Goal: Task Accomplishment & Management: Manage account settings

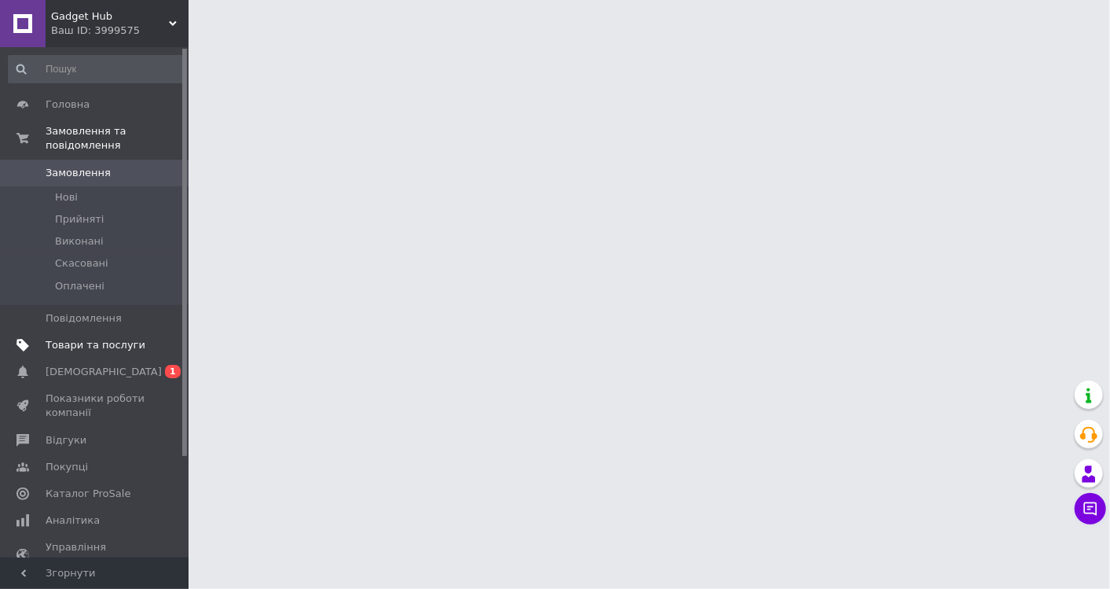
click at [67, 338] on span "Товари та послуги" at bounding box center [96, 345] width 100 height 14
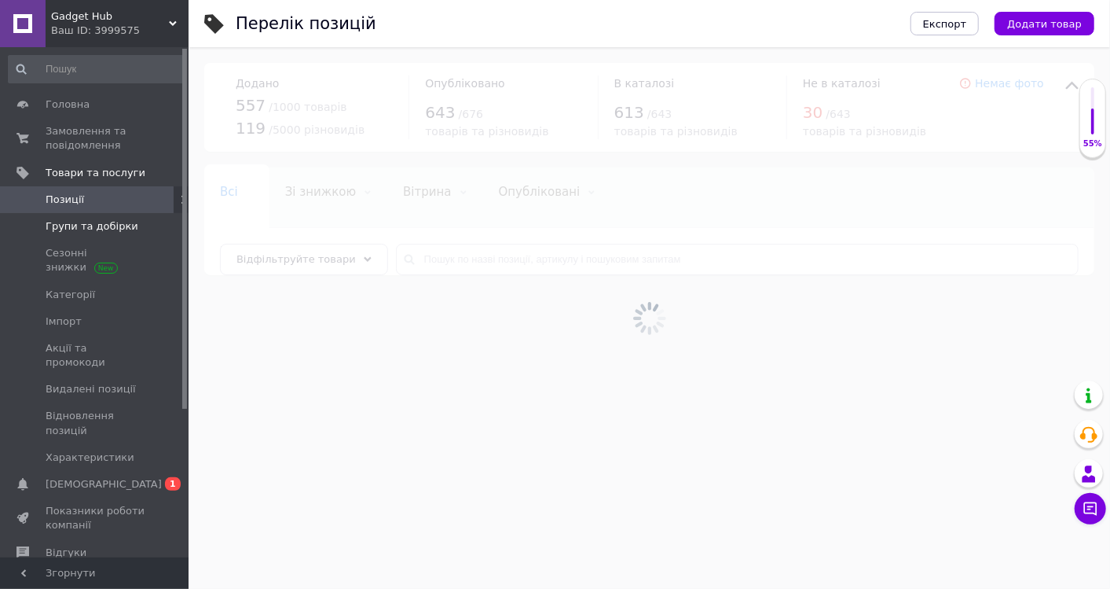
click at [108, 226] on span "Групи та добірки" at bounding box center [92, 226] width 93 height 14
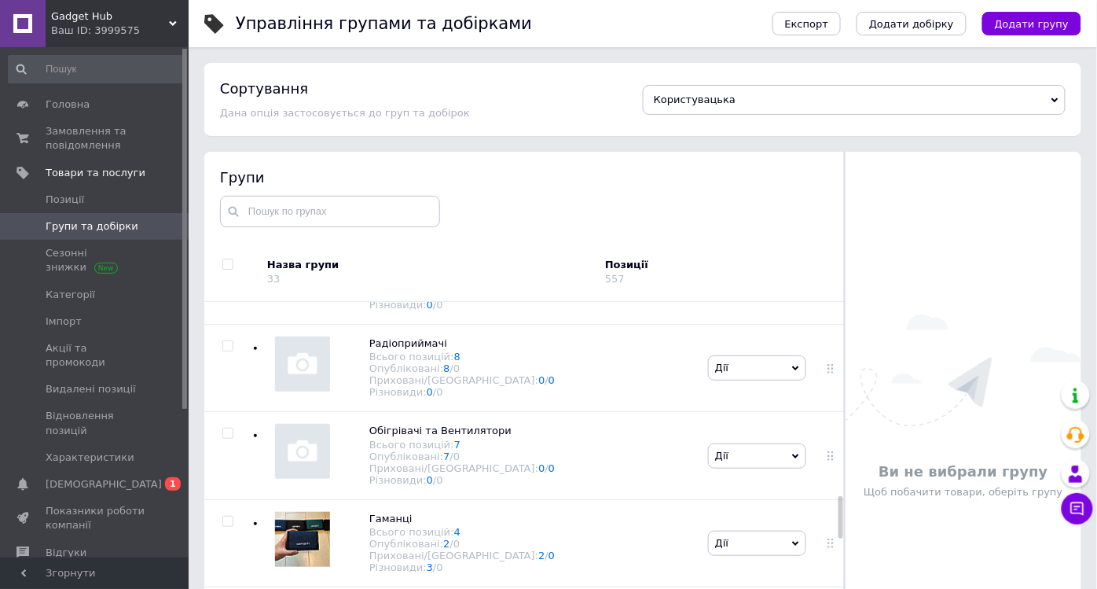
scroll to position [1659, 0]
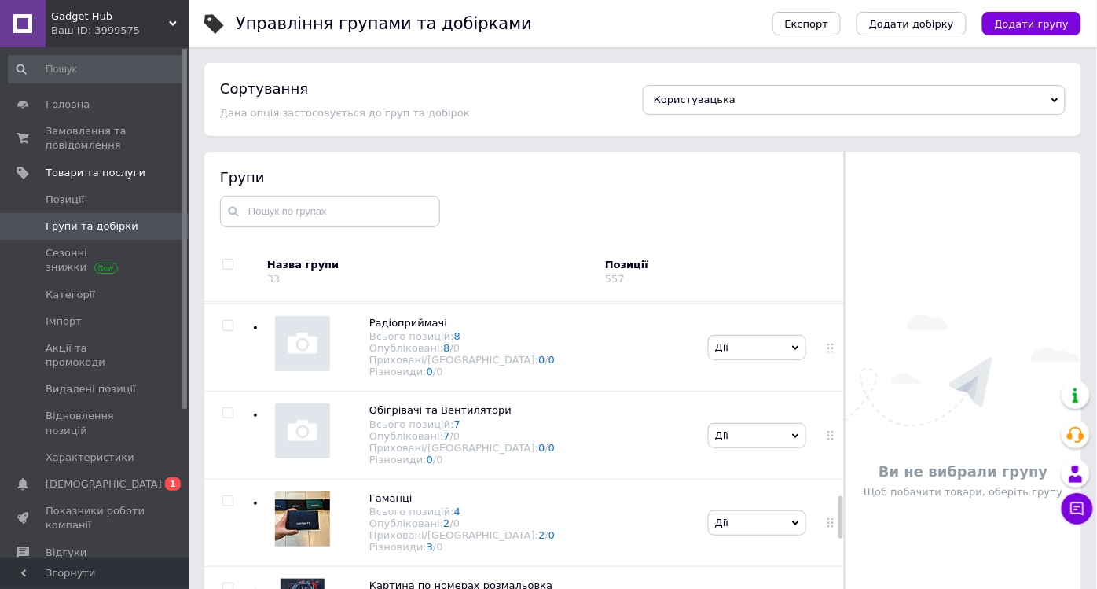
click at [440, 241] on span "Чохли для смартфонів" at bounding box center [429, 235] width 121 height 12
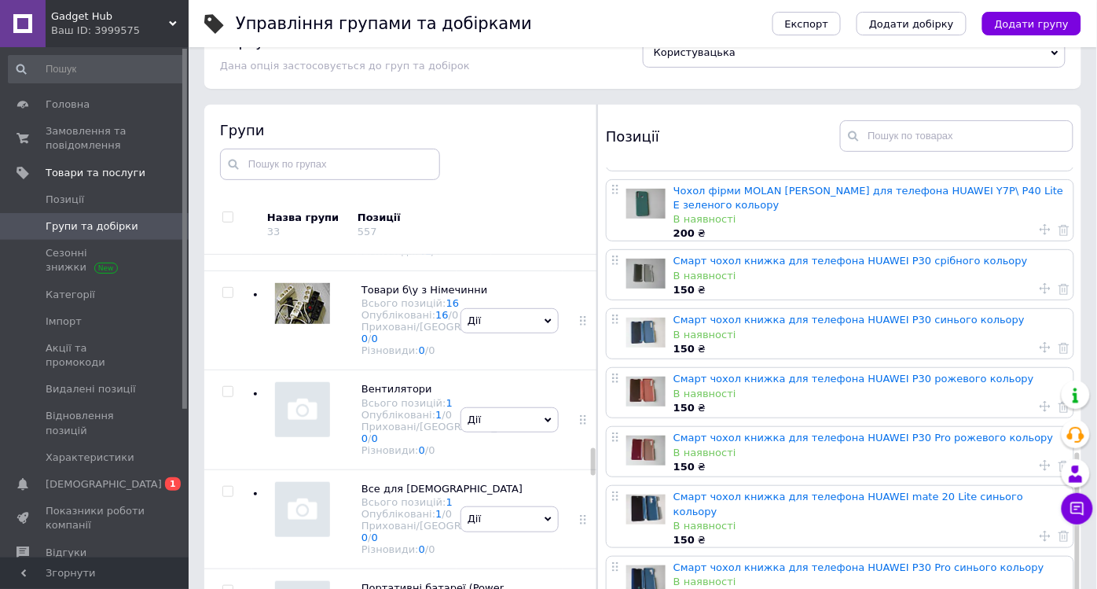
scroll to position [89, 0]
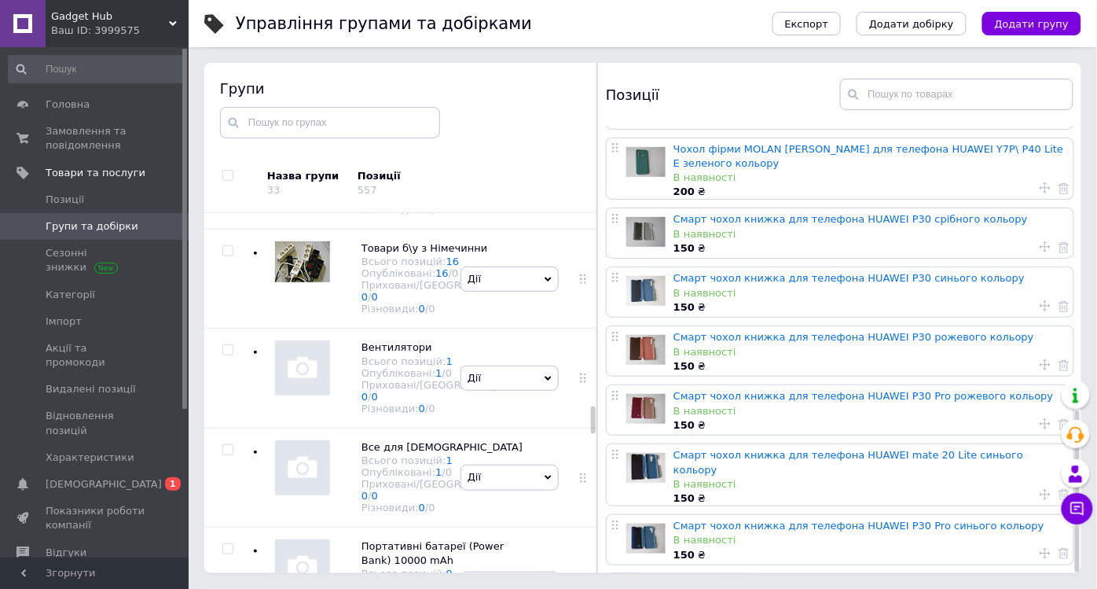
click at [717, 573] on link at bounding box center [733, 589] width 43 height 33
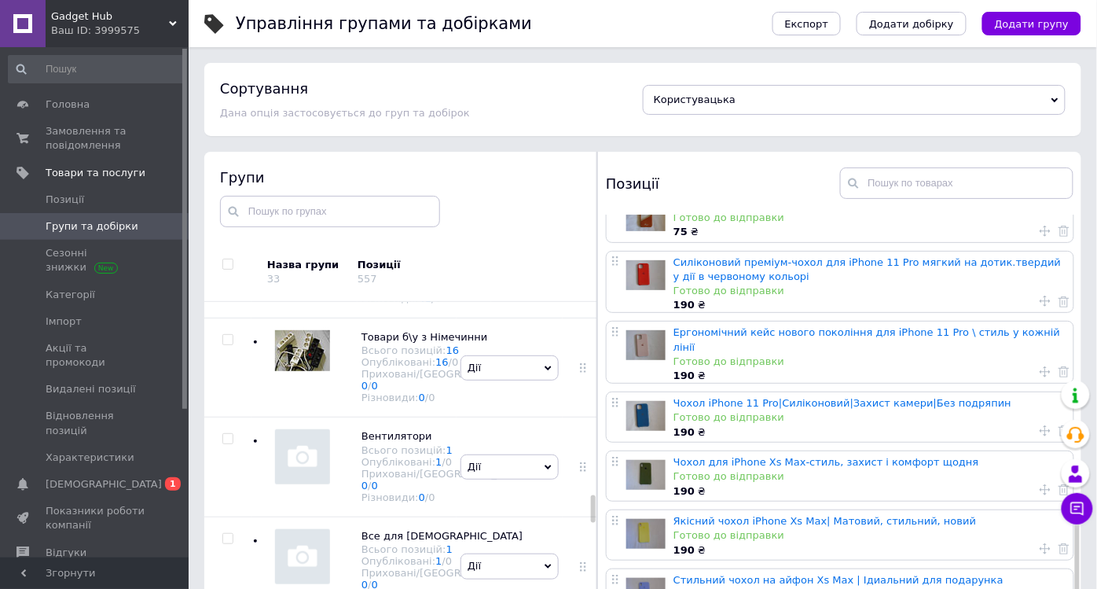
scroll to position [0, 0]
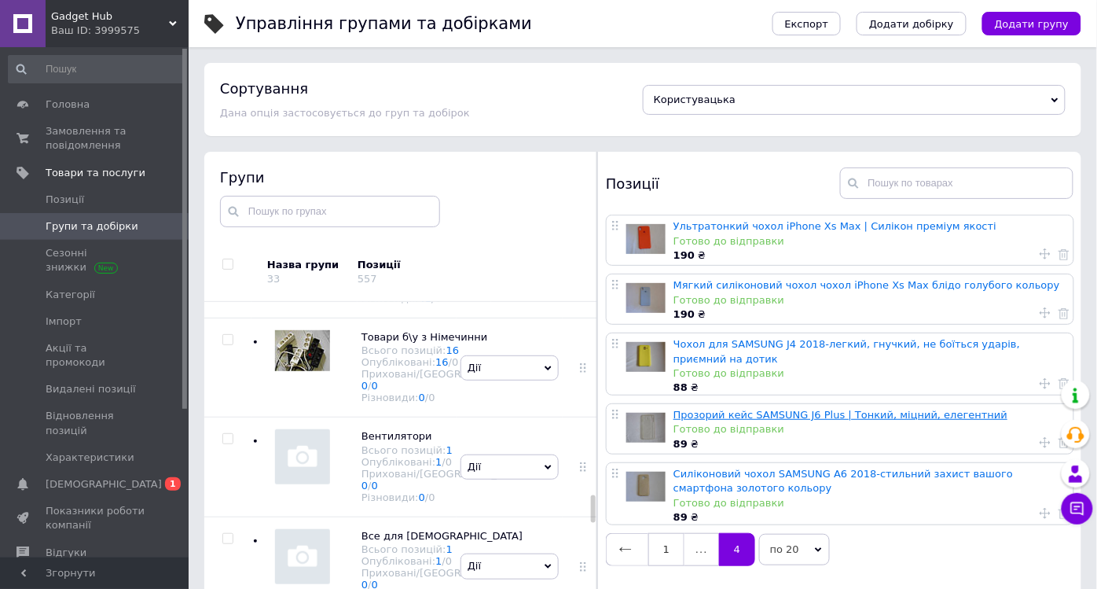
click at [826, 412] on link "Прозорий кейс SAMSUNG J6 Plus | Тонкий, міцний, елегентний" at bounding box center [840, 415] width 334 height 12
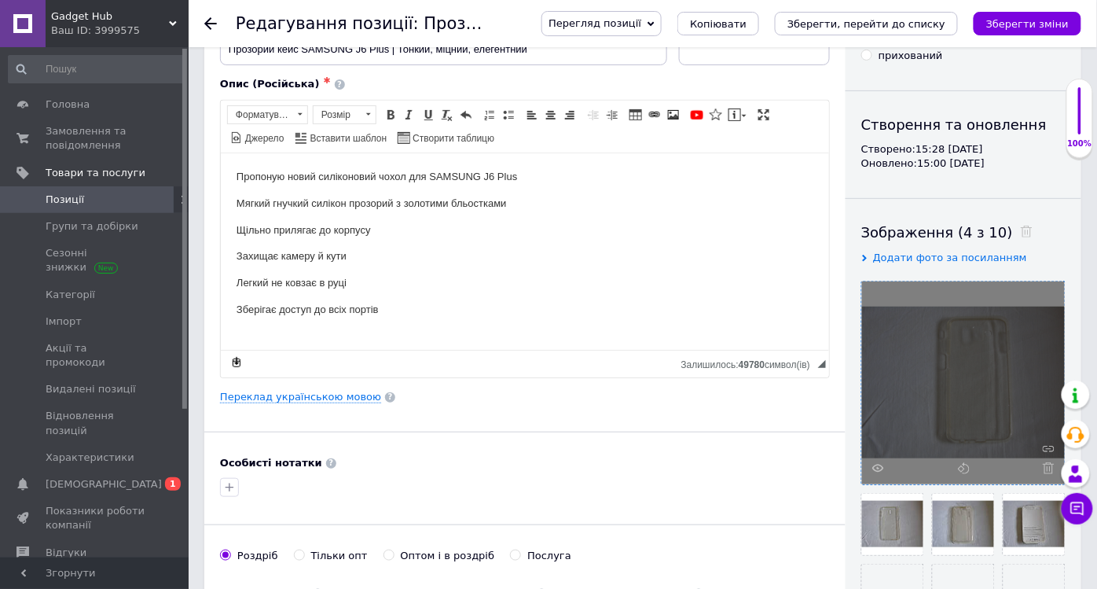
scroll to position [174, 0]
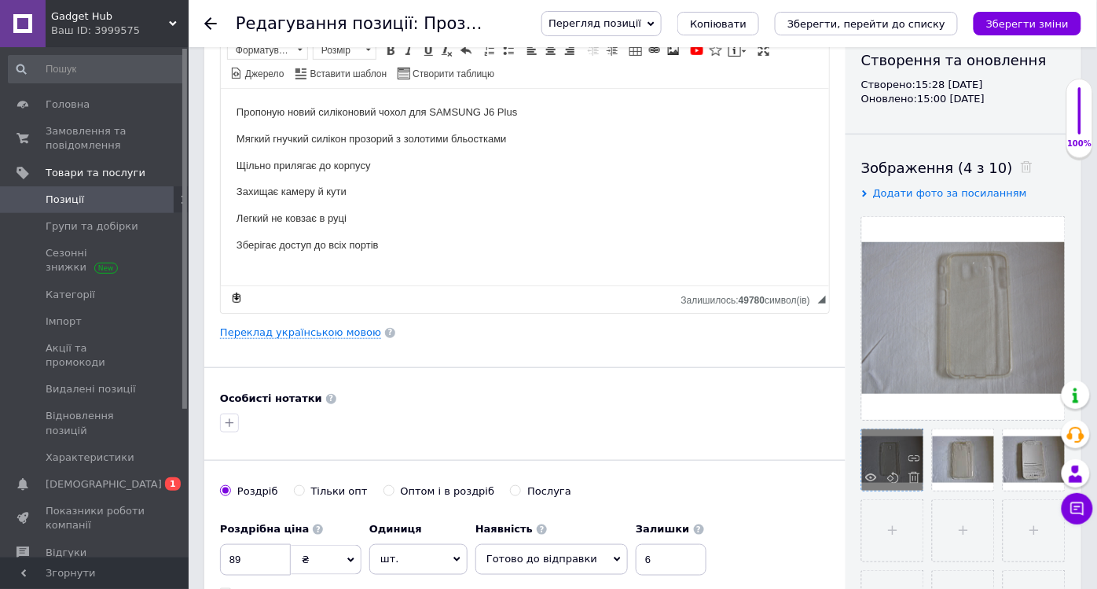
click at [894, 461] on div at bounding box center [892, 459] width 61 height 61
